Goal: Contribute content

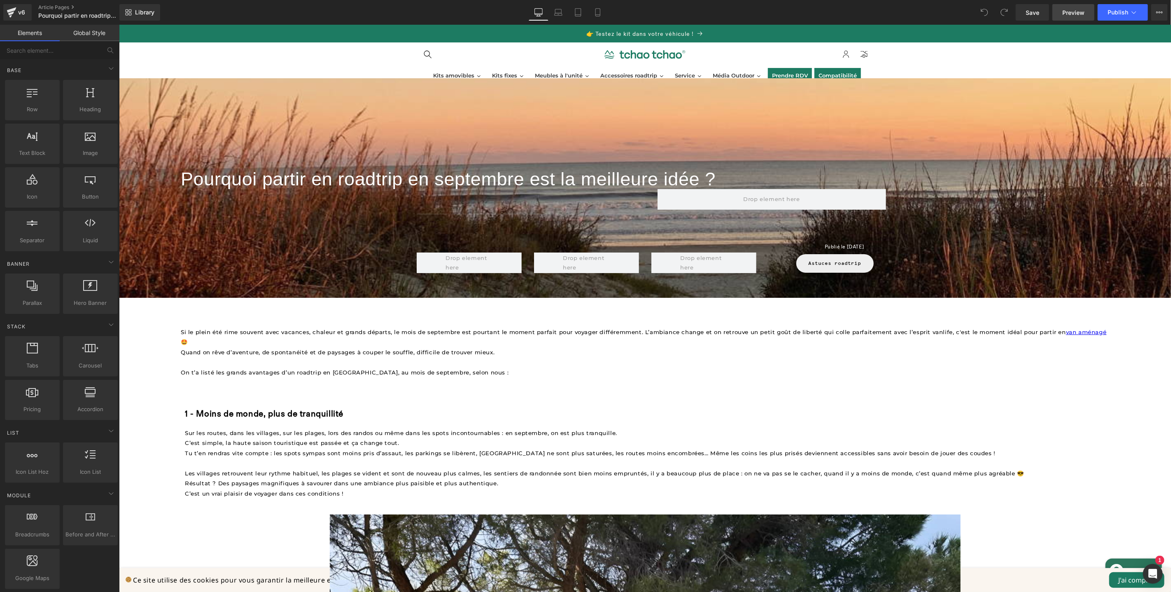
click at [1069, 14] on span "Preview" at bounding box center [1074, 12] width 22 height 9
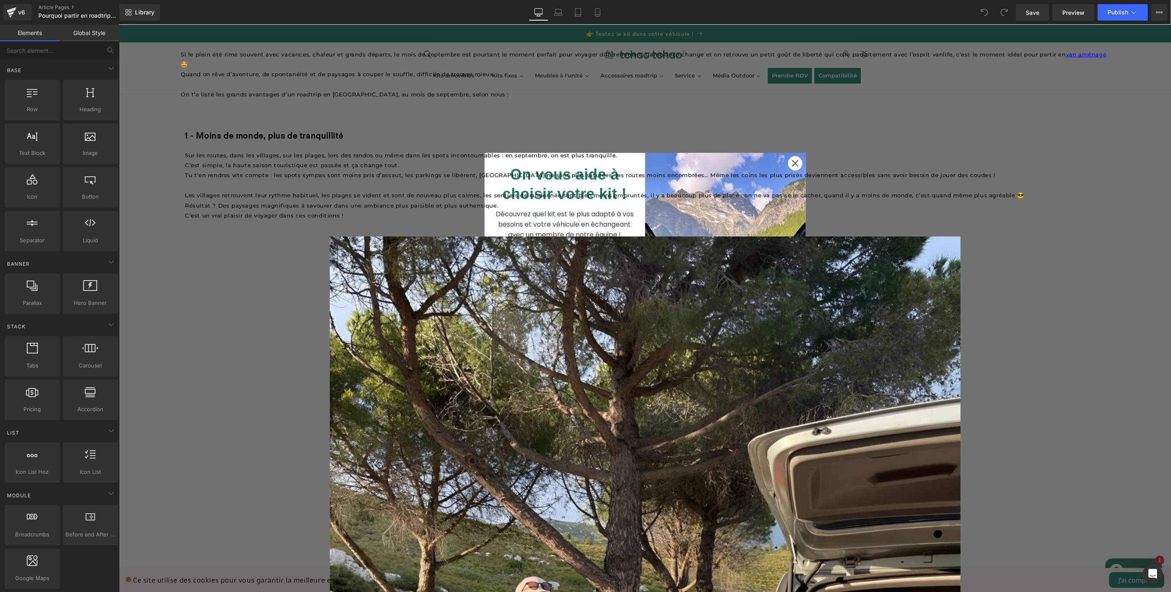
scroll to position [208, 0]
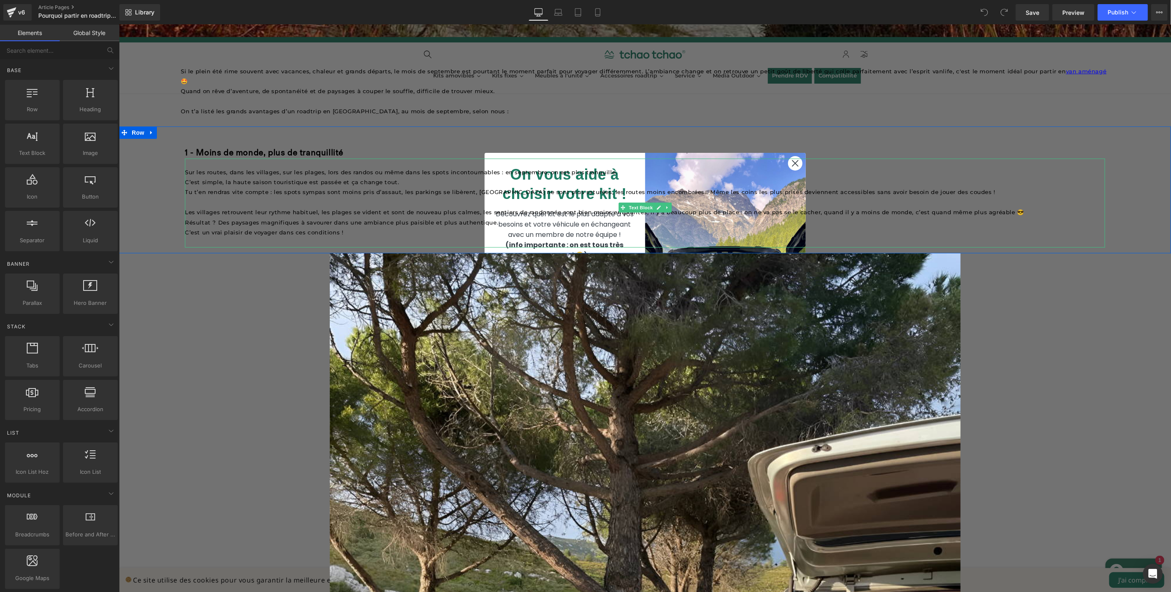
click at [792, 167] on p "Sur les routes, dans les villages, sur les plages, lors des randos ou même dans…" at bounding box center [645, 172] width 921 height 10
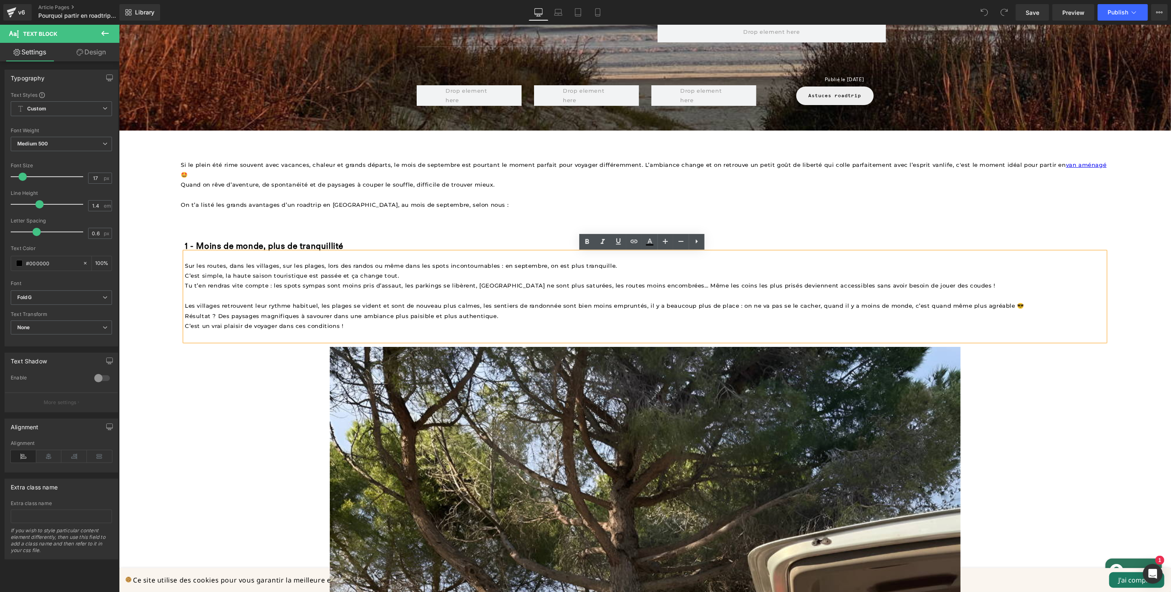
scroll to position [0, 0]
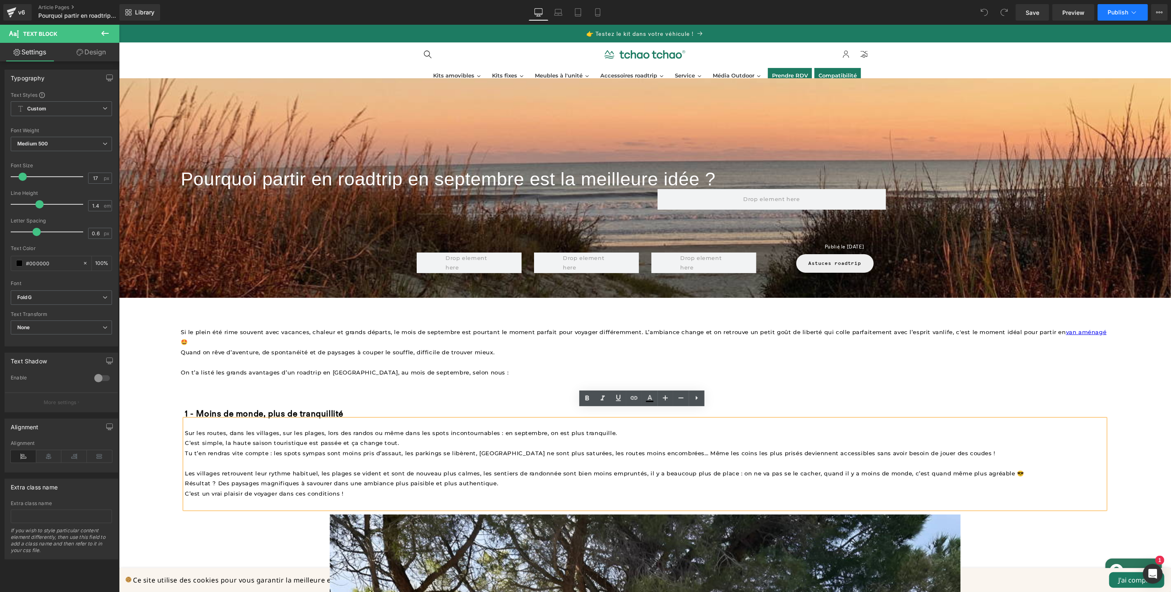
click at [1114, 16] on button "Publish" at bounding box center [1123, 12] width 50 height 16
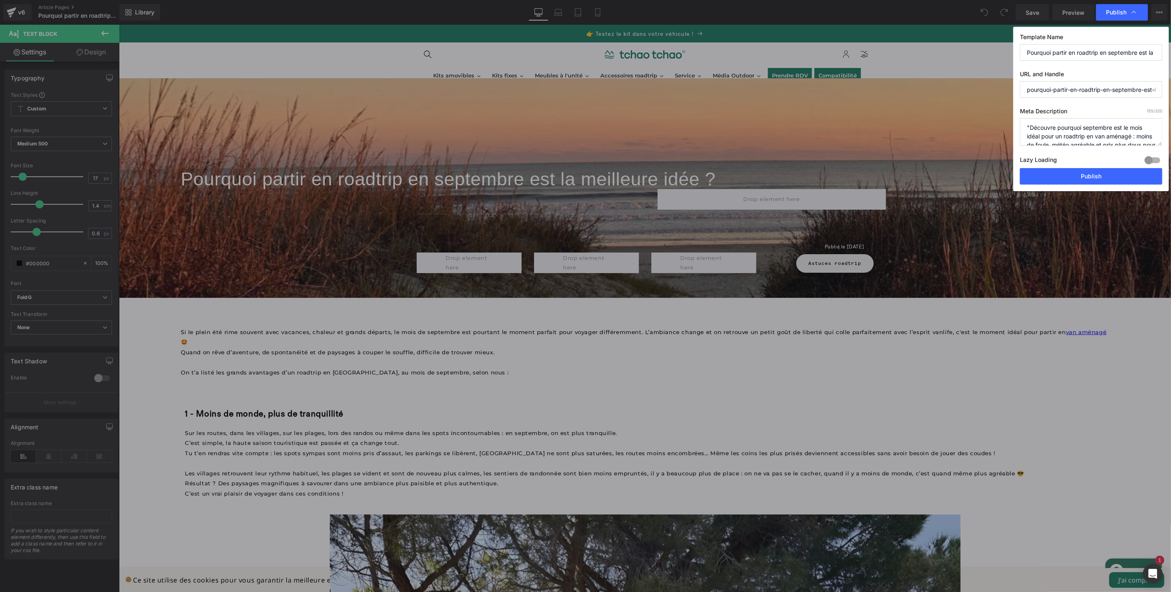
click at [1031, 129] on textarea ""Découvre pourquoi septembre est le mois idéal pour un roadtrip en van aménagé …" at bounding box center [1091, 132] width 143 height 28
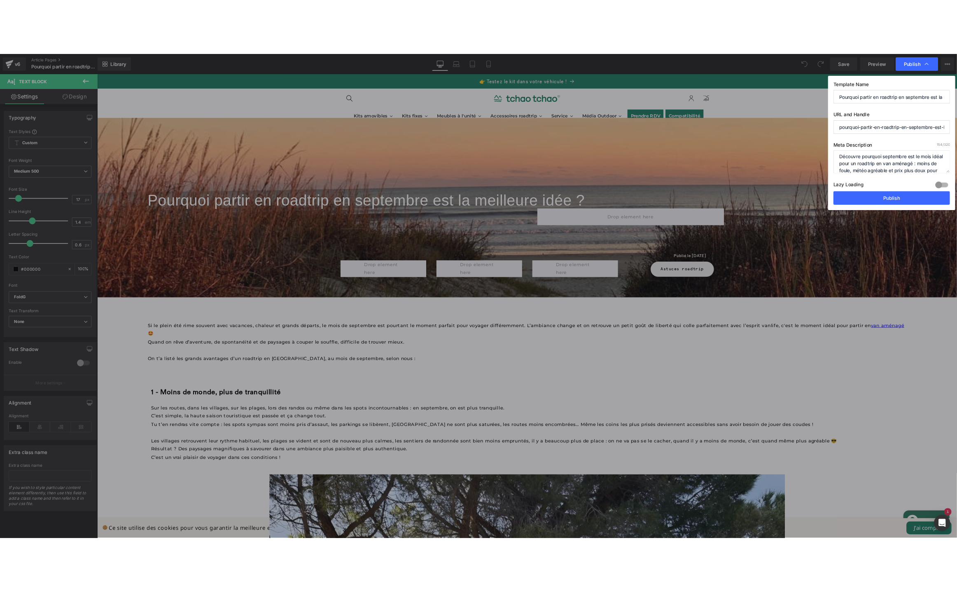
scroll to position [17, 0]
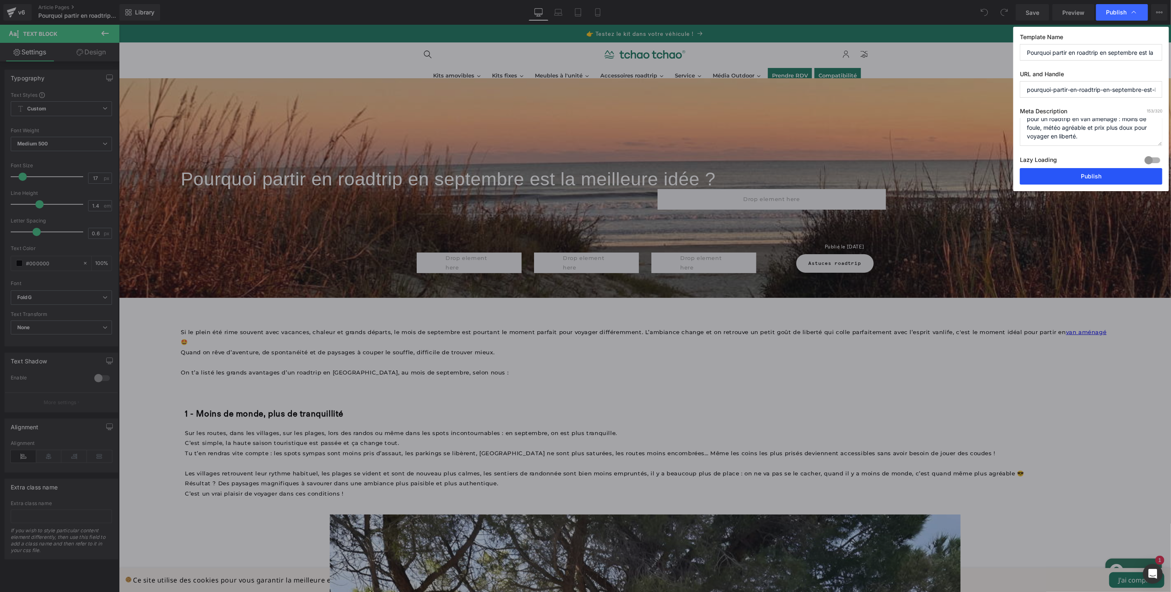
type textarea "Découvre pourquoi septembre est le mois idéal pour un roadtrip en van aménagé :…"
click at [1103, 181] on button "Publish" at bounding box center [1091, 176] width 143 height 16
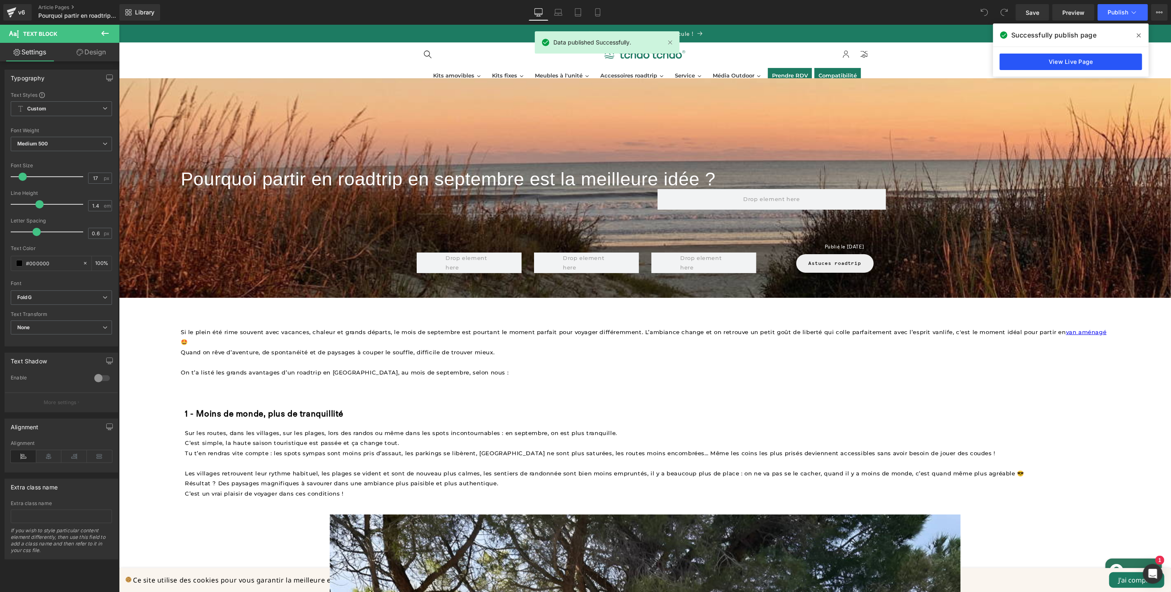
click at [1090, 58] on link "View Live Page" at bounding box center [1071, 62] width 143 height 16
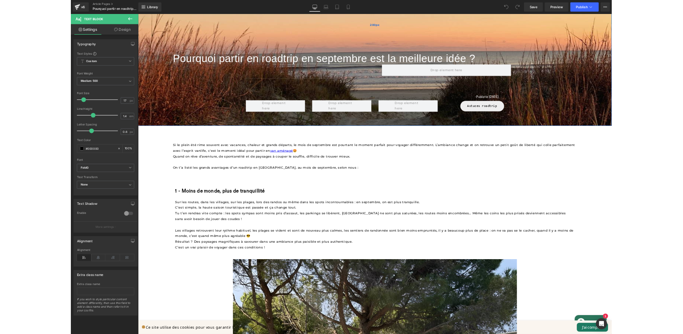
scroll to position [40, 0]
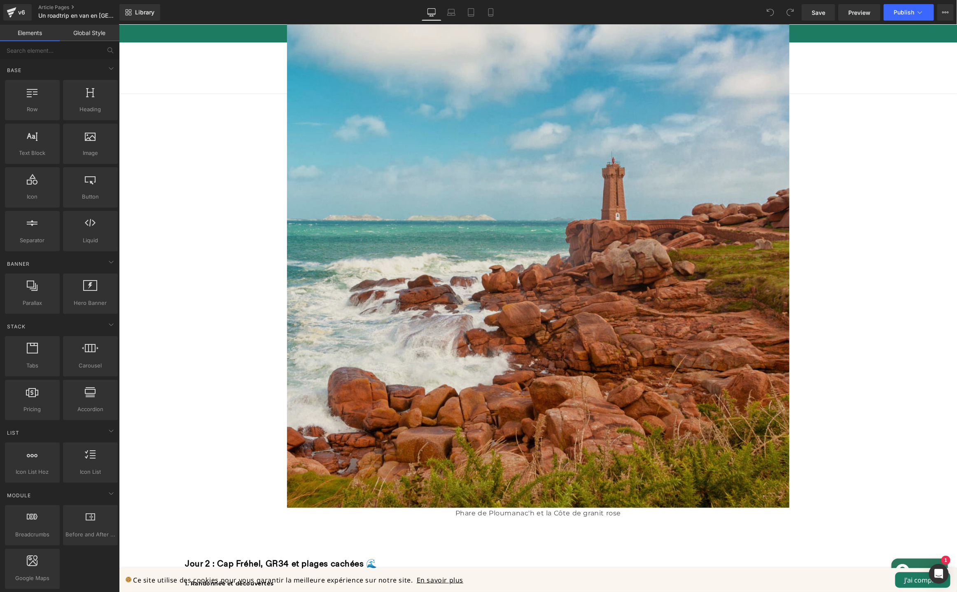
scroll to position [684, 0]
